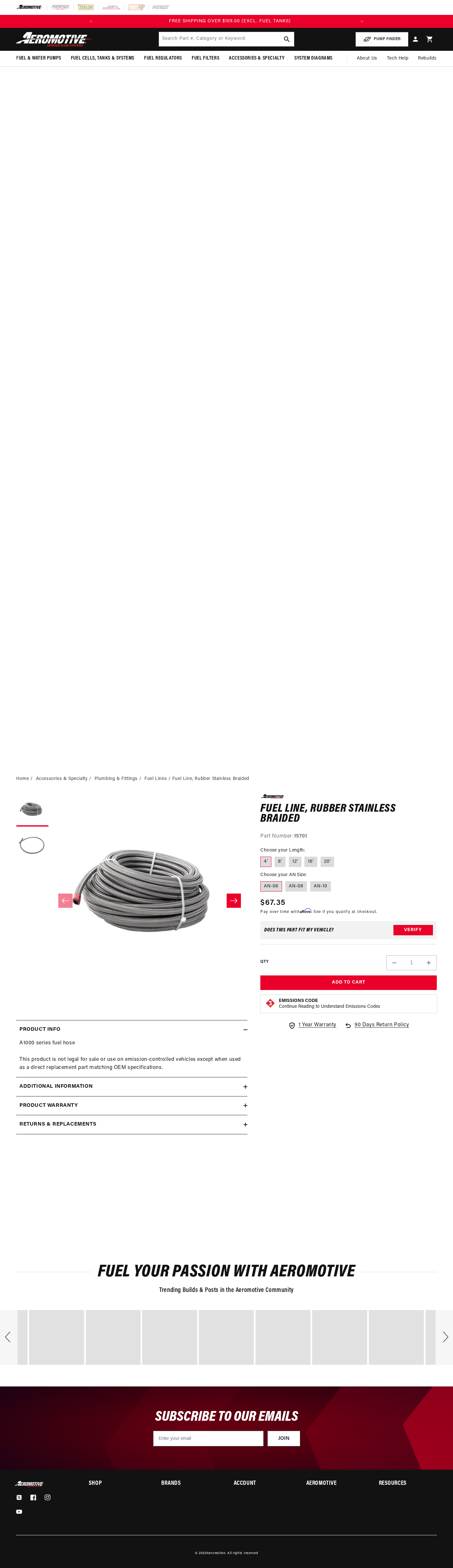
scroll to position [0, 258]
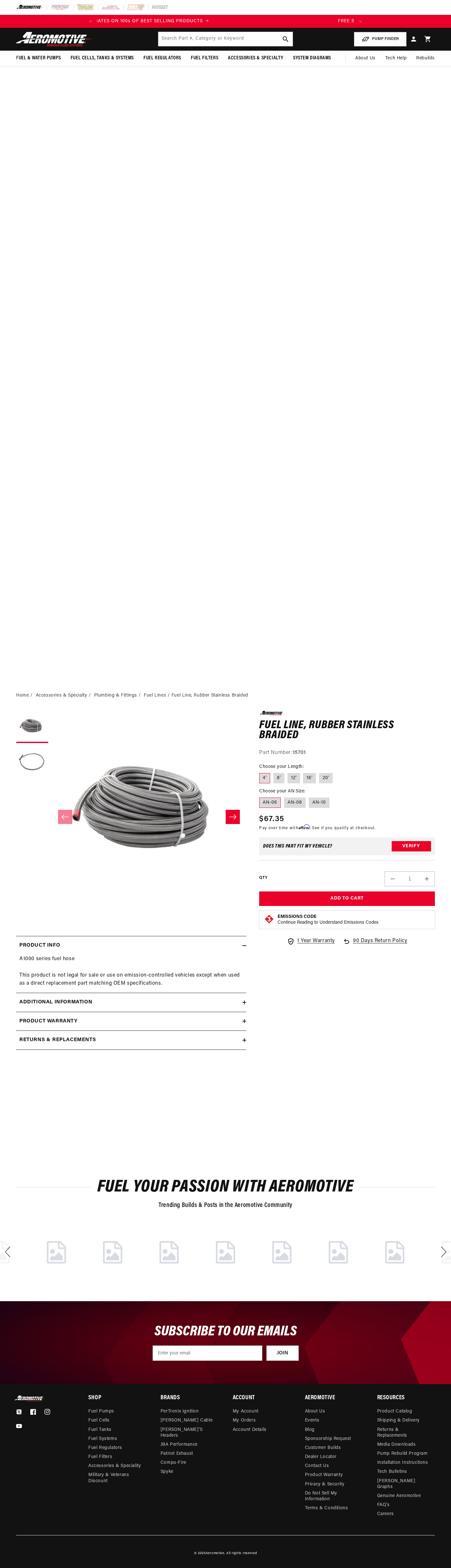
scroll to position [0, 12]
